Goal: Information Seeking & Learning: Check status

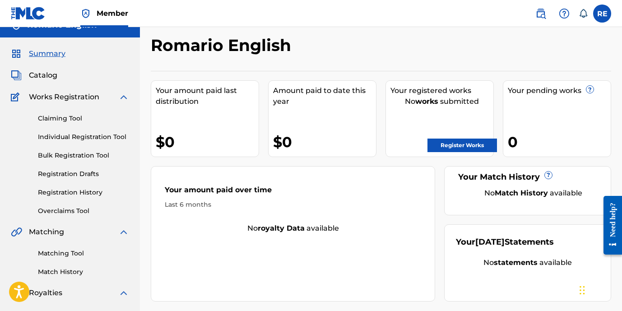
scroll to position [15, 0]
click at [82, 190] on link "Registration History" at bounding box center [83, 191] width 91 height 9
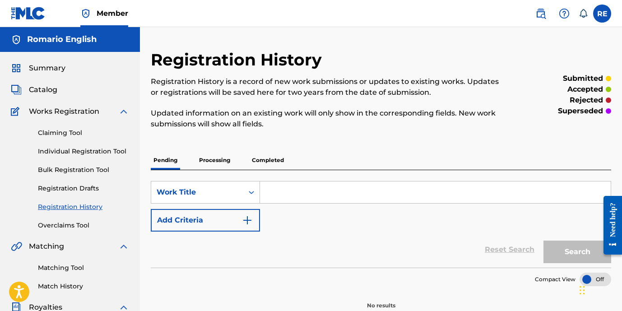
click at [222, 162] on p "Processing" at bounding box center [214, 160] width 37 height 19
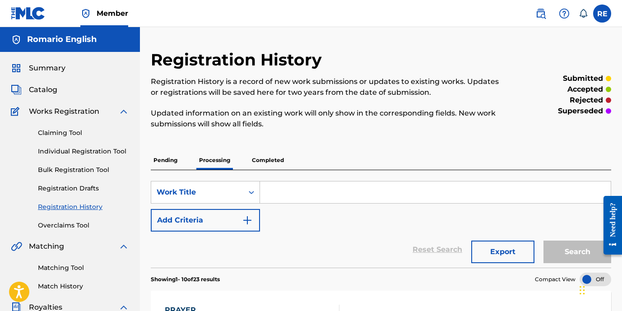
click at [254, 160] on p "Completed" at bounding box center [267, 160] width 37 height 19
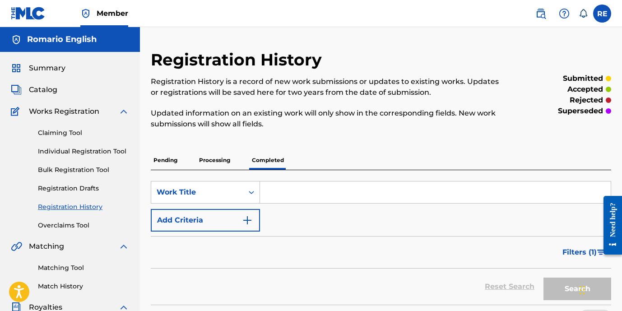
click at [222, 159] on p "Processing" at bounding box center [214, 160] width 37 height 19
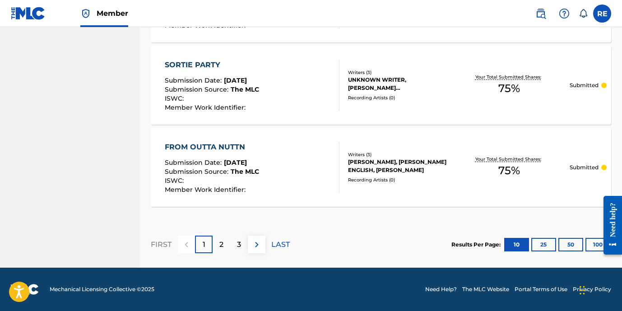
scroll to position [902, 0]
click at [227, 250] on div "2" at bounding box center [222, 245] width 18 height 18
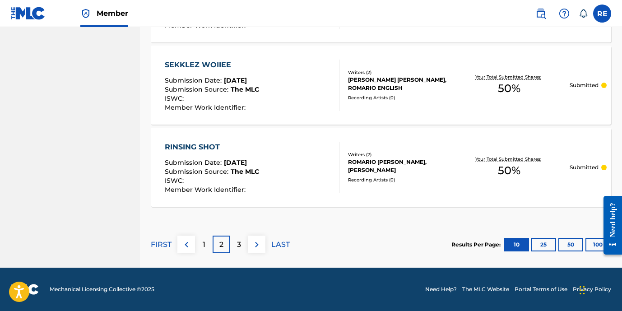
click at [237, 247] on p "3" at bounding box center [239, 244] width 4 height 11
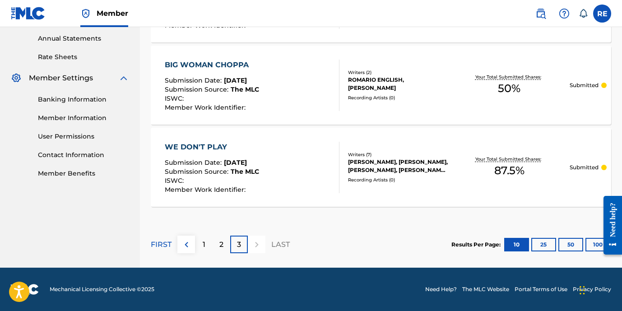
scroll to position [327, 0]
click at [256, 247] on div at bounding box center [257, 245] width 18 height 18
click at [274, 247] on p "LAST" at bounding box center [280, 244] width 19 height 11
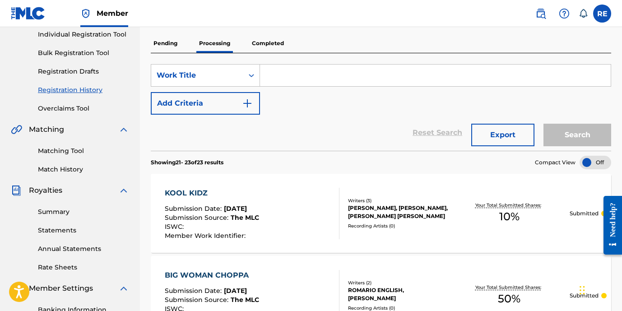
scroll to position [0, 0]
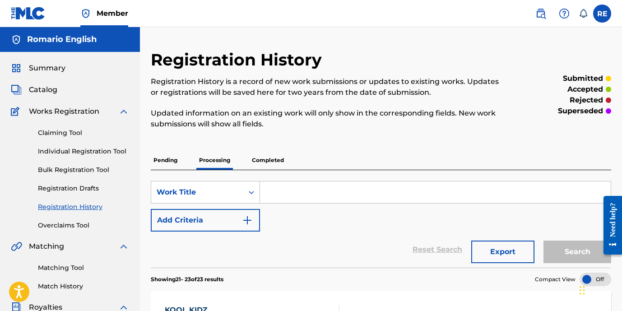
click at [258, 152] on p "Completed" at bounding box center [267, 160] width 37 height 19
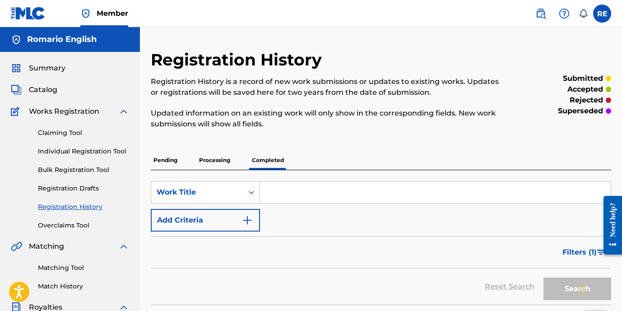
click at [173, 167] on p "Pending" at bounding box center [165, 160] width 29 height 19
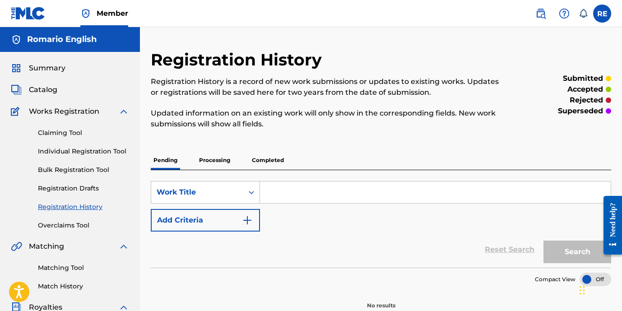
click at [207, 163] on p "Processing" at bounding box center [214, 160] width 37 height 19
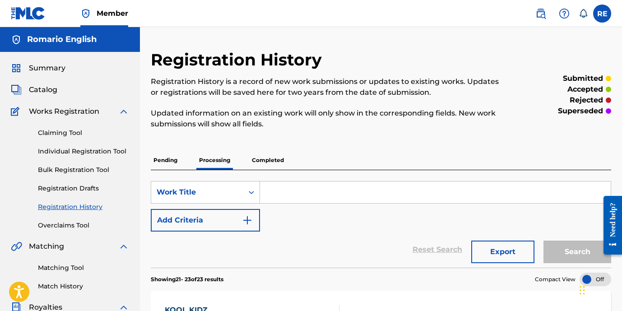
click at [264, 162] on p "Completed" at bounding box center [267, 160] width 37 height 19
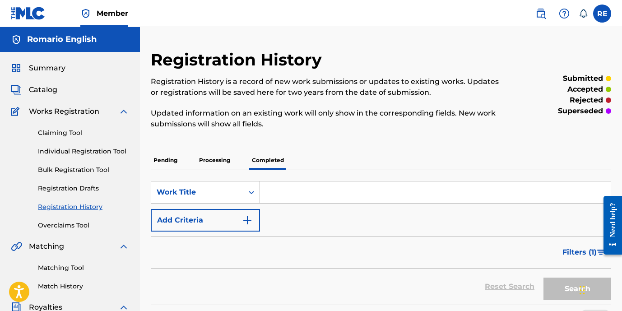
click at [185, 162] on div "Pending Processing Completed" at bounding box center [381, 160] width 460 height 19
click at [173, 158] on p "Pending" at bounding box center [165, 160] width 29 height 19
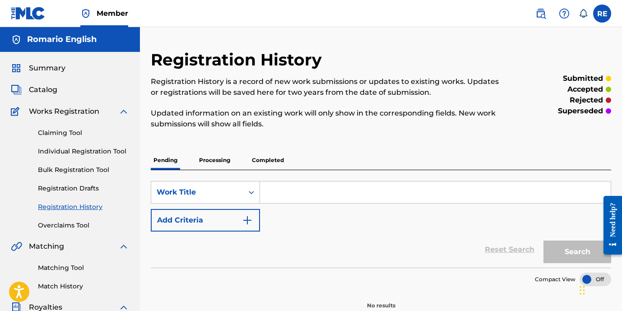
click at [77, 224] on link "Overclaims Tool" at bounding box center [83, 225] width 91 height 9
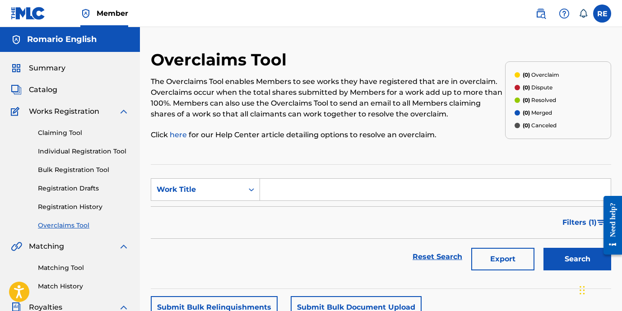
click at [79, 173] on link "Bulk Registration Tool" at bounding box center [83, 169] width 91 height 9
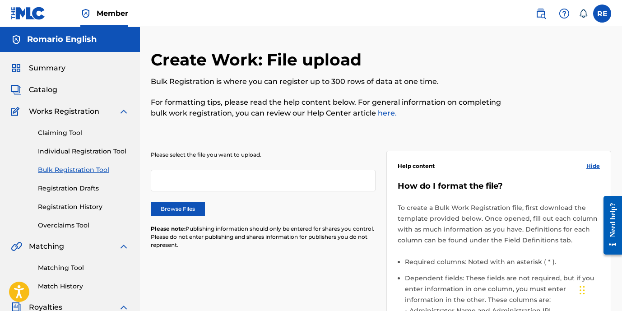
click at [87, 152] on link "Individual Registration Tool" at bounding box center [83, 151] width 91 height 9
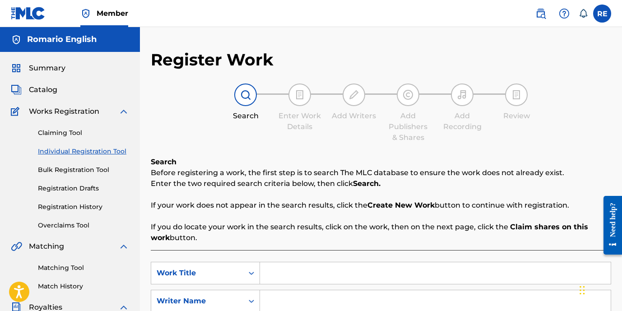
click at [79, 131] on link "Claiming Tool" at bounding box center [83, 132] width 91 height 9
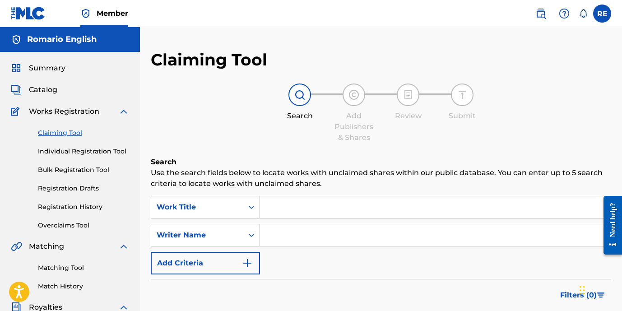
click at [48, 67] on span "Summary" at bounding box center [47, 68] width 37 height 11
